Goal: Task Accomplishment & Management: Use online tool/utility

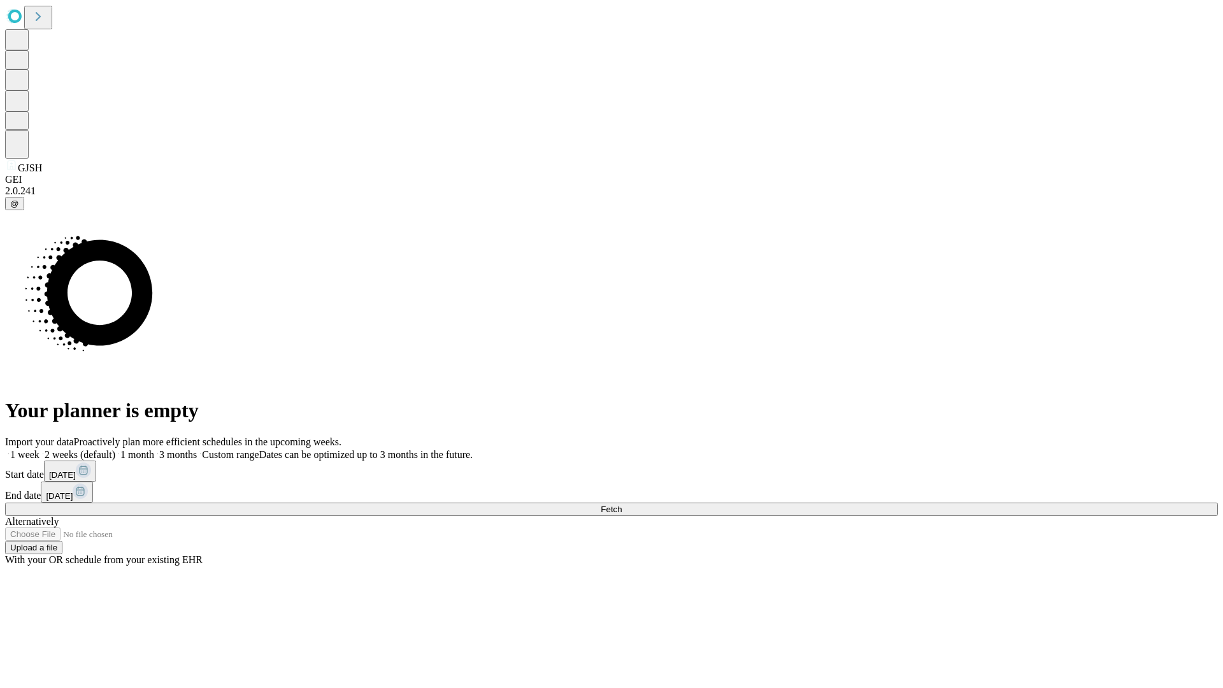
click at [622, 505] on span "Fetch" at bounding box center [611, 510] width 21 height 10
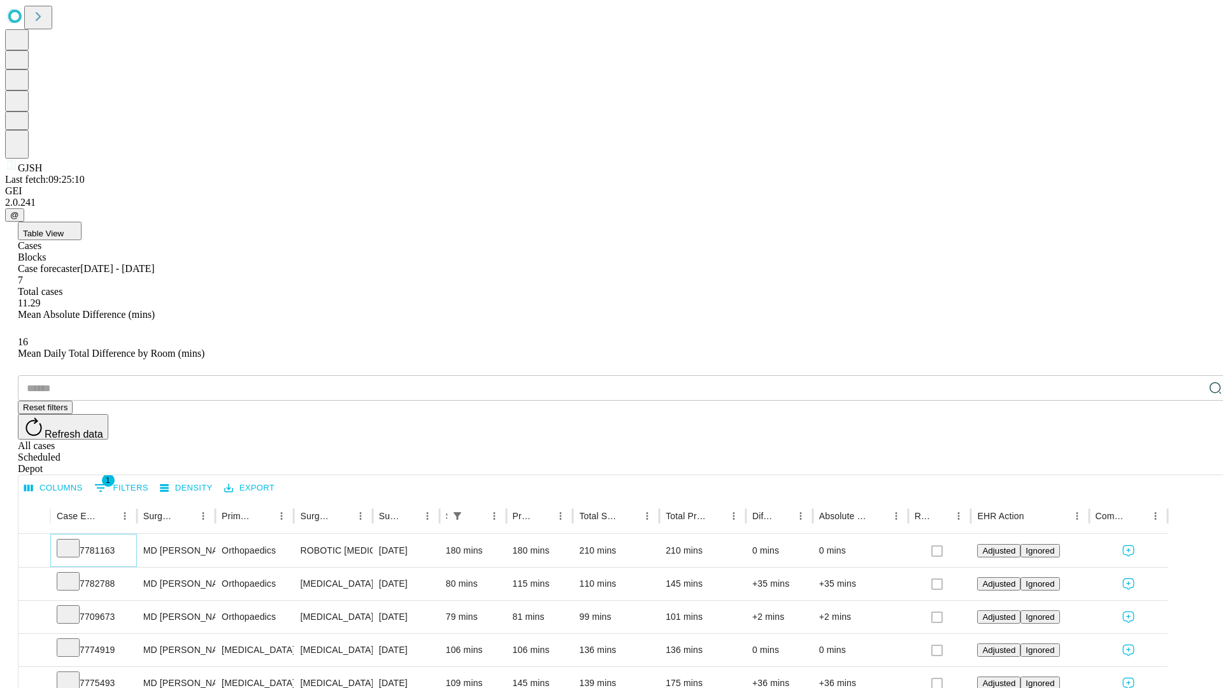
click at [75, 541] on icon at bounding box center [68, 547] width 13 height 13
